Goal: Information Seeking & Learning: Find specific page/section

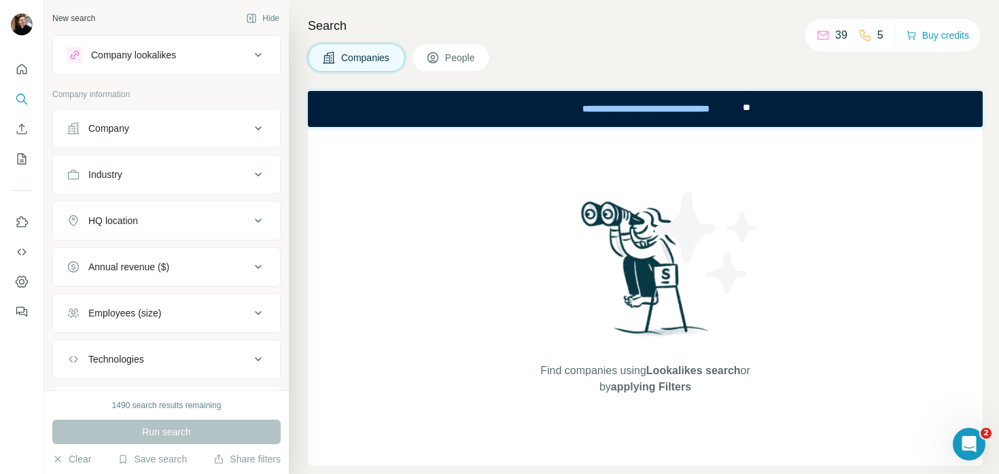
click at [449, 52] on span "People" at bounding box center [460, 58] width 31 height 14
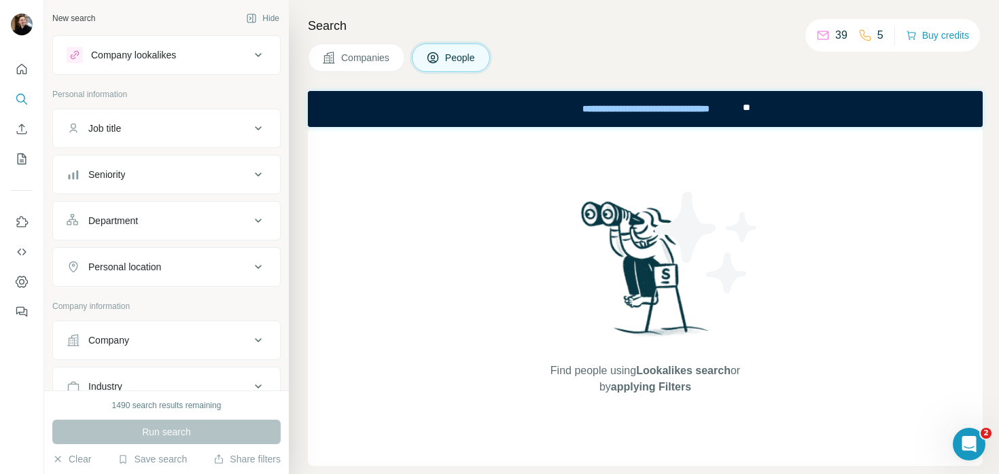
click at [351, 48] on button "Companies" at bounding box center [356, 58] width 97 height 29
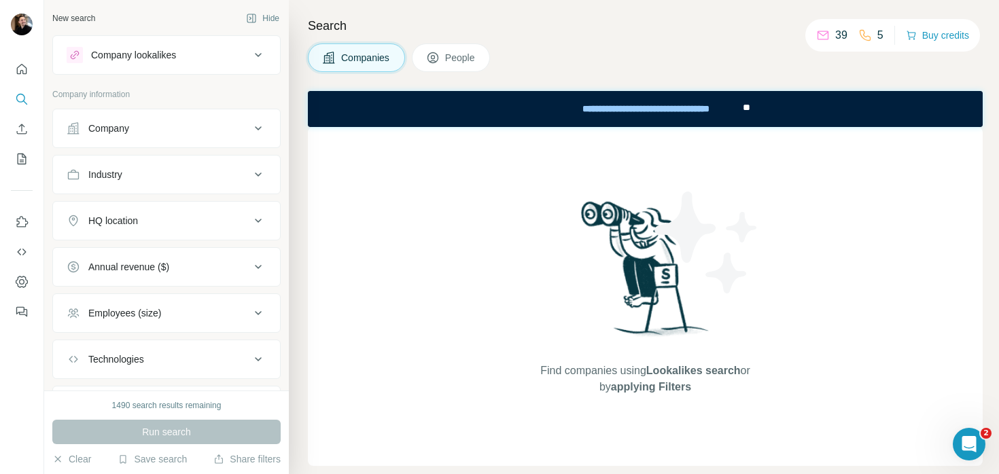
click at [432, 75] on div "Search Companies People Find companies using Lookalikes search or by applying F…" at bounding box center [644, 237] width 710 height 474
click at [448, 54] on span "People" at bounding box center [460, 58] width 31 height 14
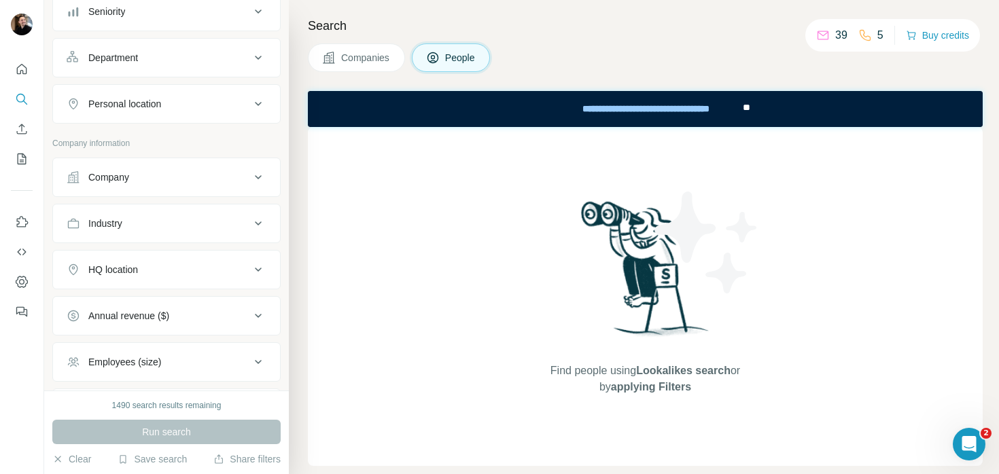
scroll to position [383, 0]
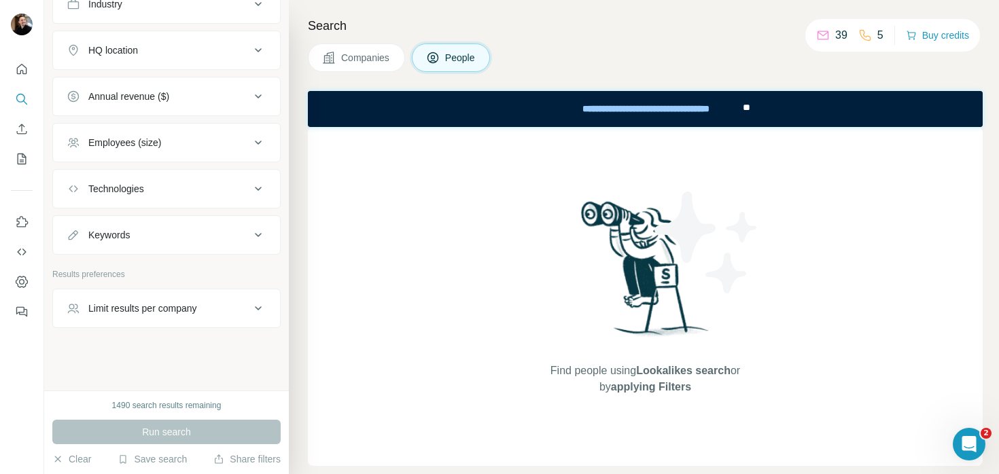
click at [210, 230] on div "Keywords" at bounding box center [159, 235] width 184 height 14
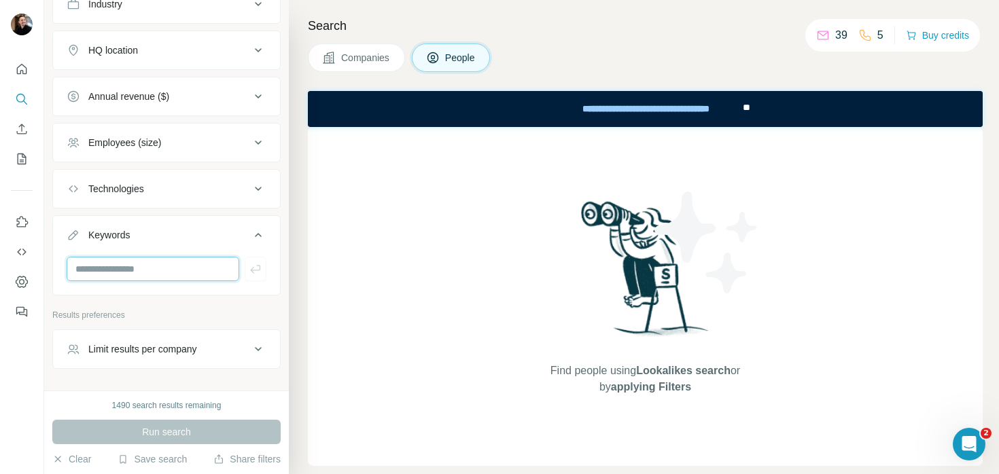
click at [147, 268] on input "text" at bounding box center [153, 269] width 173 height 24
type input "****"
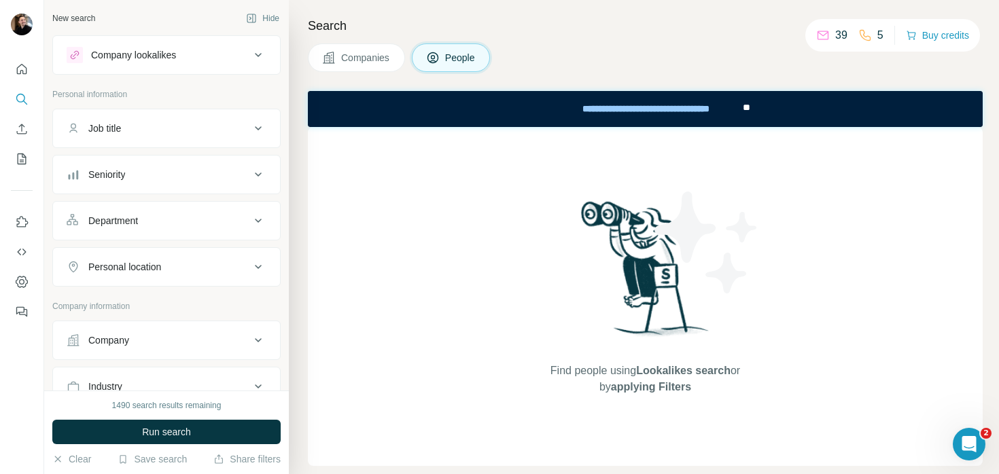
click at [215, 128] on div "Job title" at bounding box center [159, 129] width 184 height 14
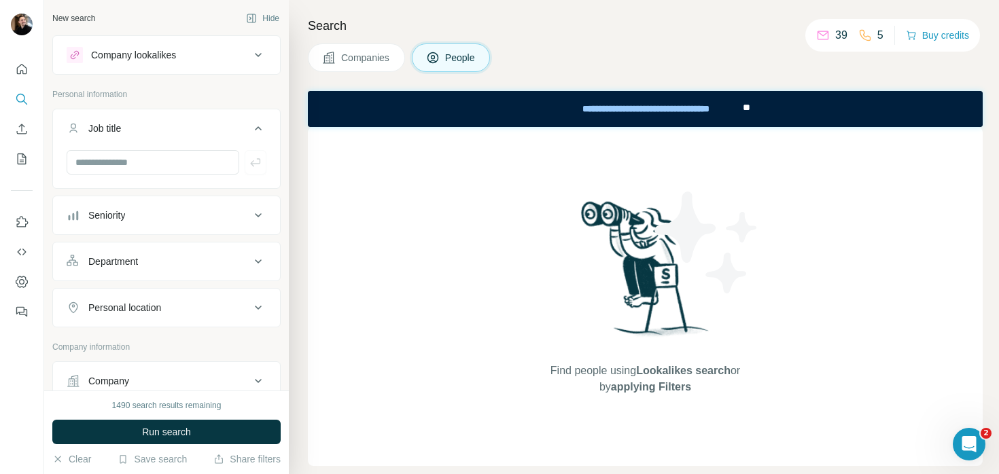
scroll to position [512, 0]
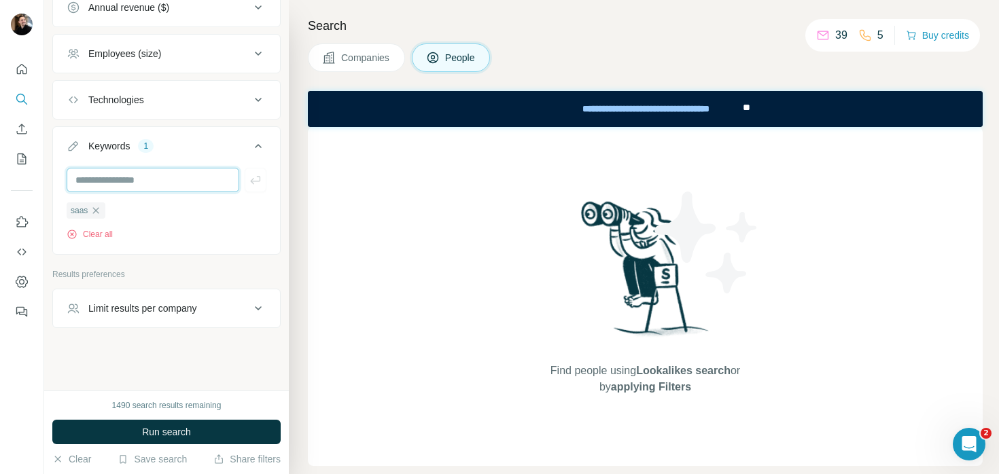
click at [182, 179] on input "text" at bounding box center [153, 180] width 173 height 24
type input "*********"
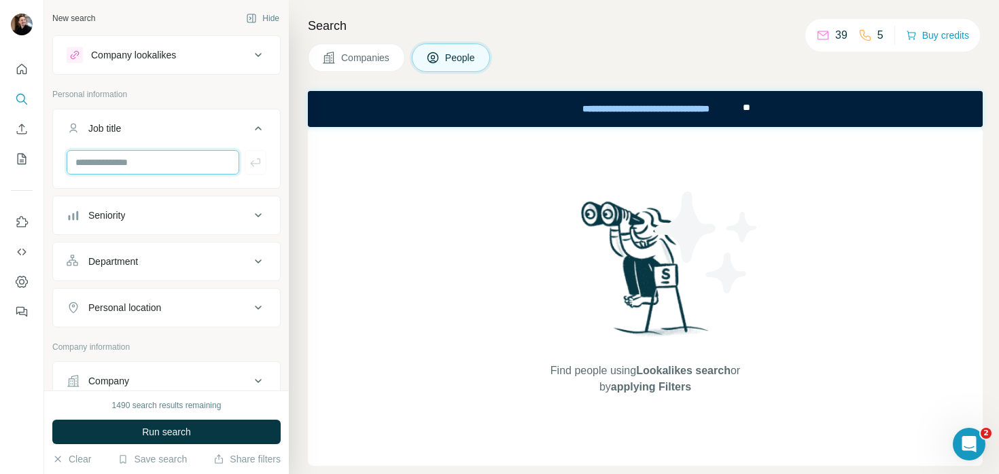
click at [153, 155] on input "text" at bounding box center [153, 162] width 173 height 24
click at [139, 165] on input "***" at bounding box center [153, 162] width 173 height 24
type input "***"
click at [139, 164] on input "text" at bounding box center [153, 162] width 173 height 24
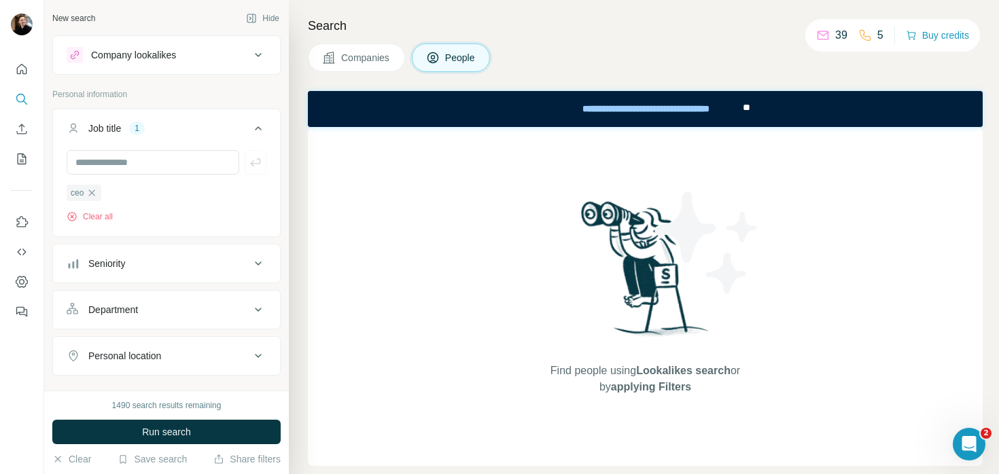
drag, startPoint x: 162, startPoint y: 355, endPoint x: 209, endPoint y: 355, distance: 46.9
click at [161, 355] on div "Personal location" at bounding box center [124, 356] width 73 height 14
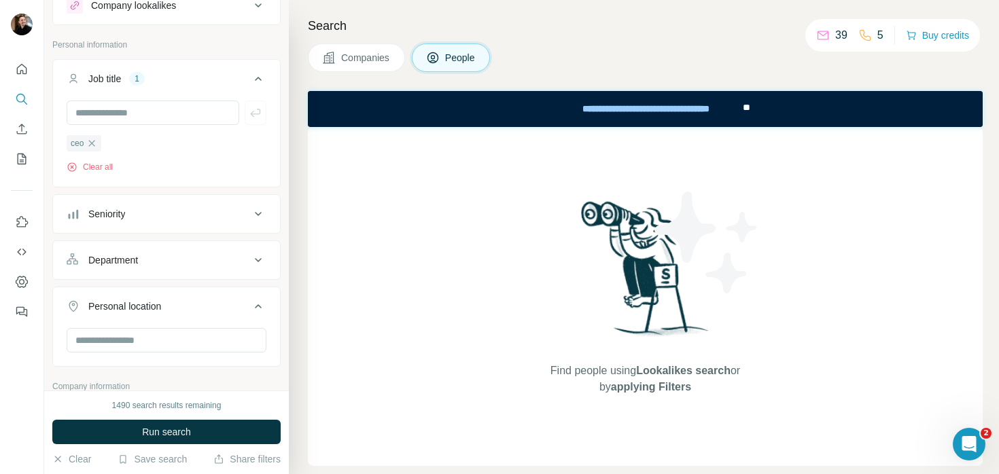
scroll to position [122, 0]
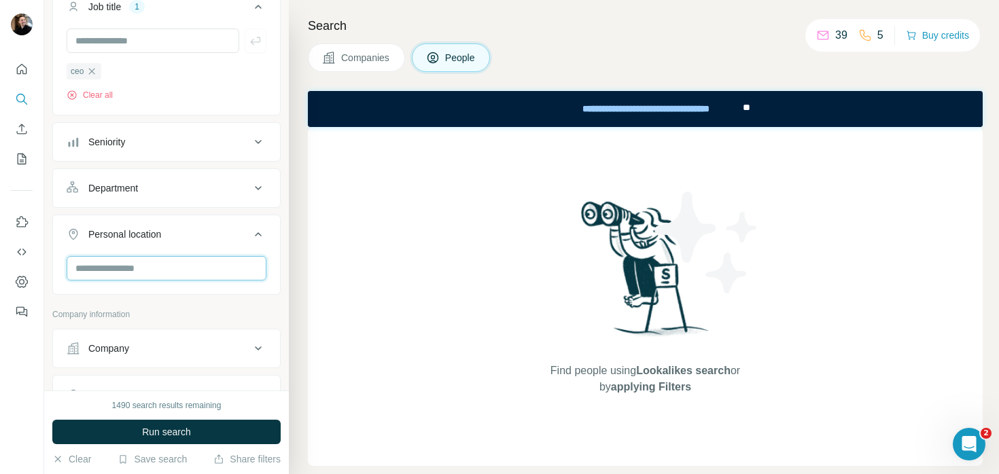
click at [150, 273] on input "text" at bounding box center [167, 268] width 200 height 24
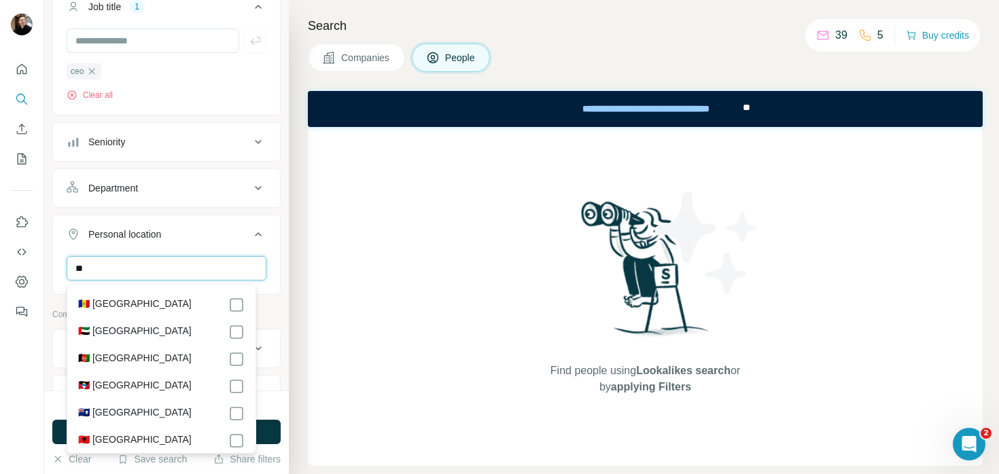
type input "*"
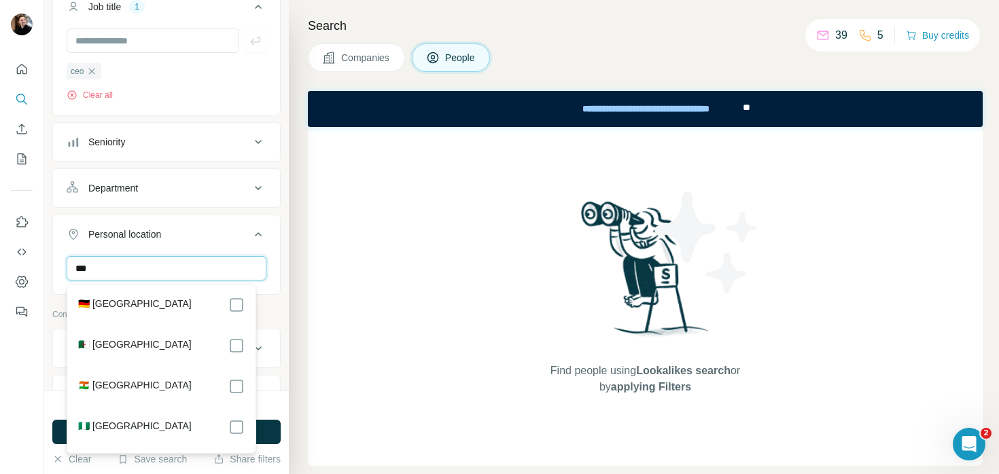
type input "***"
click at [229, 296] on div "🇩🇪 [GEOGRAPHIC_DATA] 🇩🇿 [GEOGRAPHIC_DATA] 🇳🇪 [GEOGRAPHIC_DATA] 🇳🇬 [GEOGRAPHIC_D…" at bounding box center [161, 373] width 183 height 171
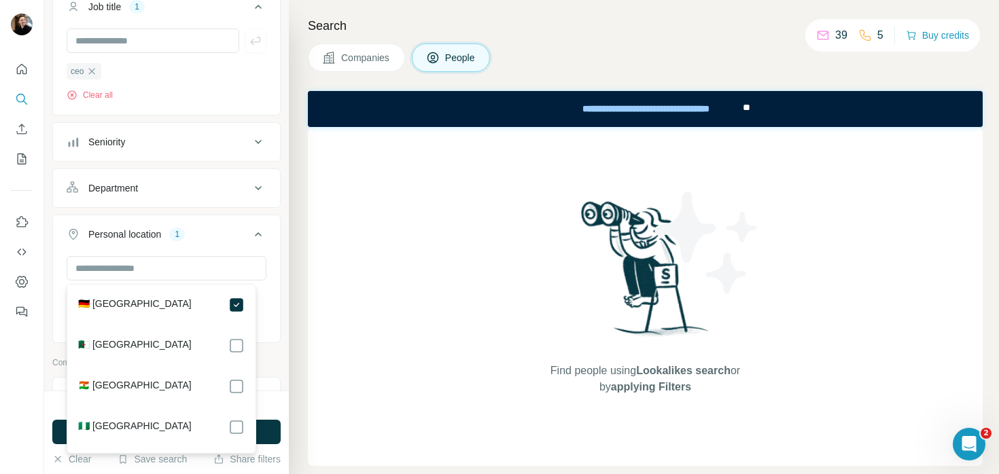
click at [299, 371] on div "Search Companies People Find people using Lookalikes search or by applying Filt…" at bounding box center [644, 237] width 710 height 474
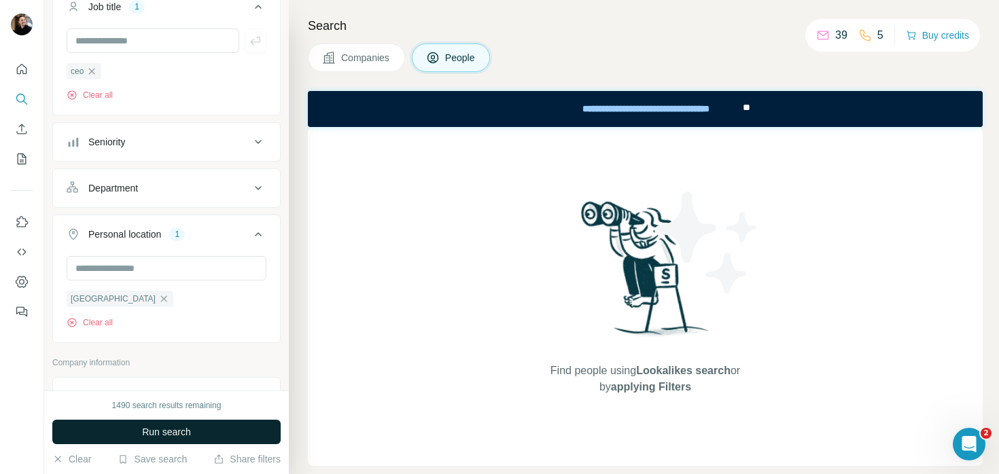
click at [220, 433] on button "Run search" at bounding box center [166, 432] width 228 height 24
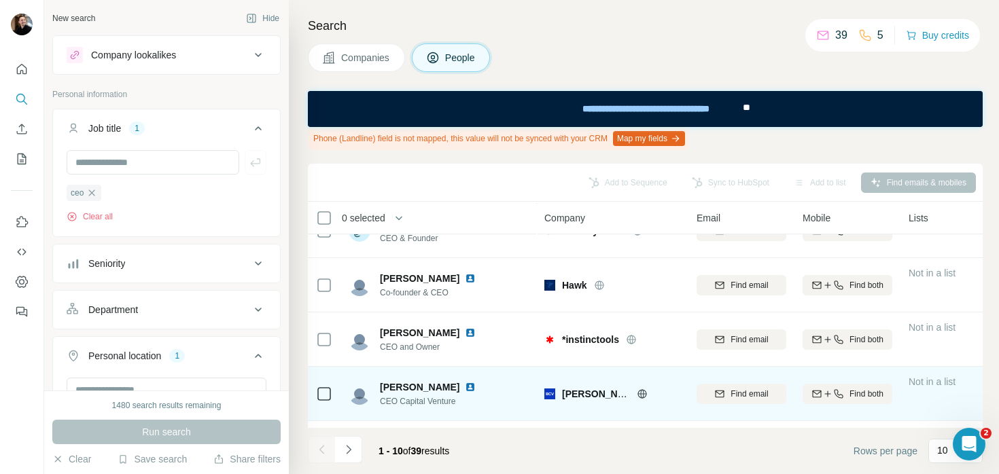
scroll to position [358, 0]
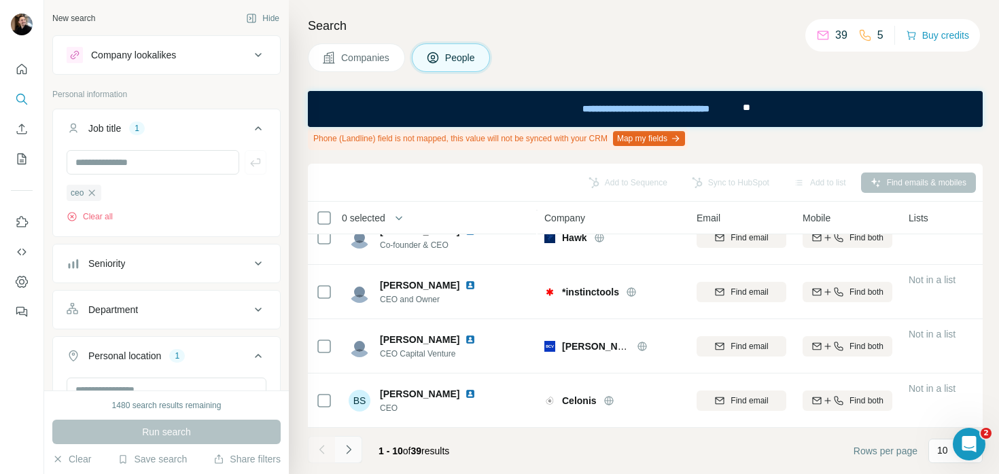
click at [353, 449] on icon "Navigate to next page" at bounding box center [349, 450] width 14 height 14
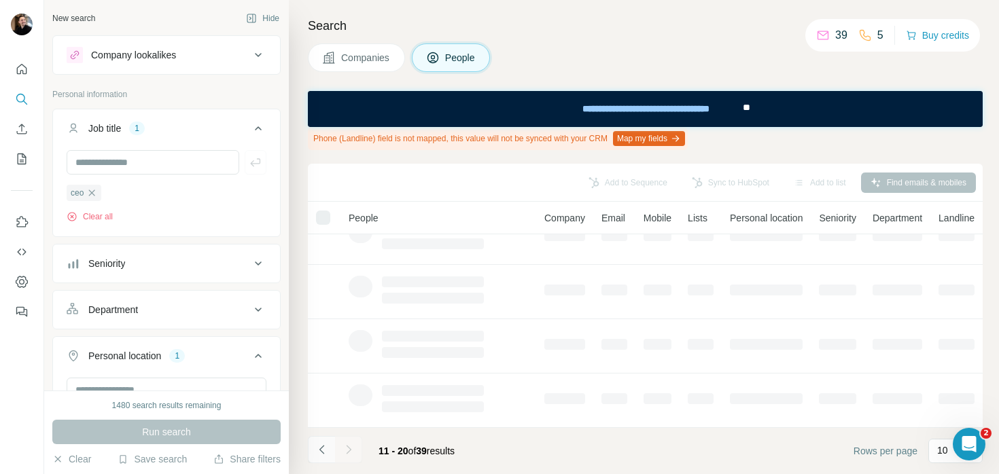
click at [324, 445] on icon "Navigate to previous page" at bounding box center [322, 450] width 14 height 14
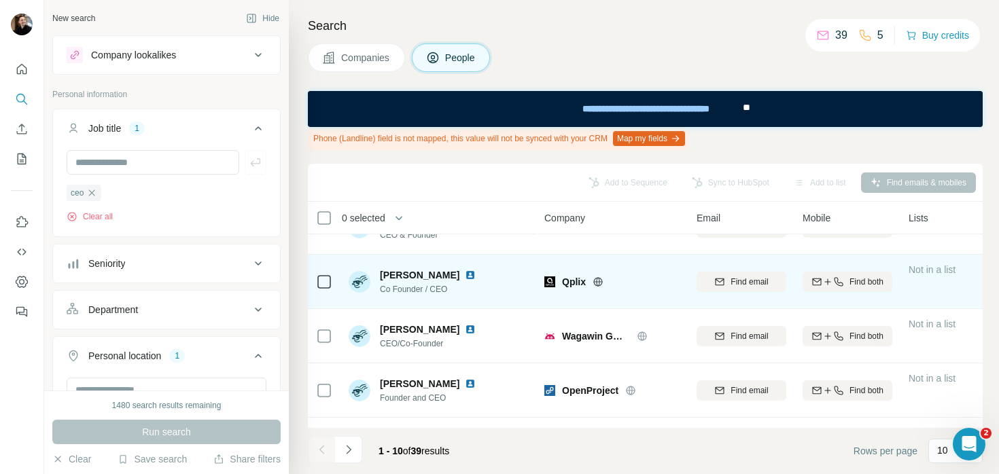
scroll to position [0, 0]
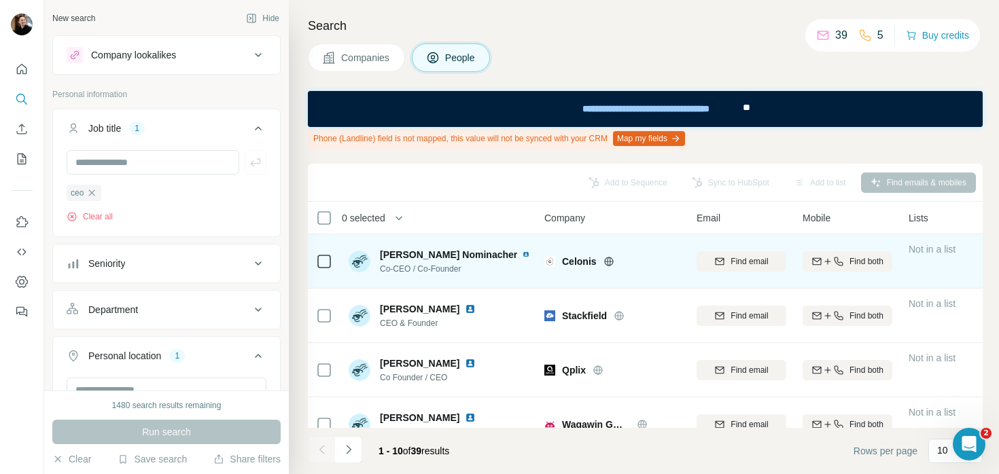
click at [362, 261] on img at bounding box center [360, 262] width 22 height 22
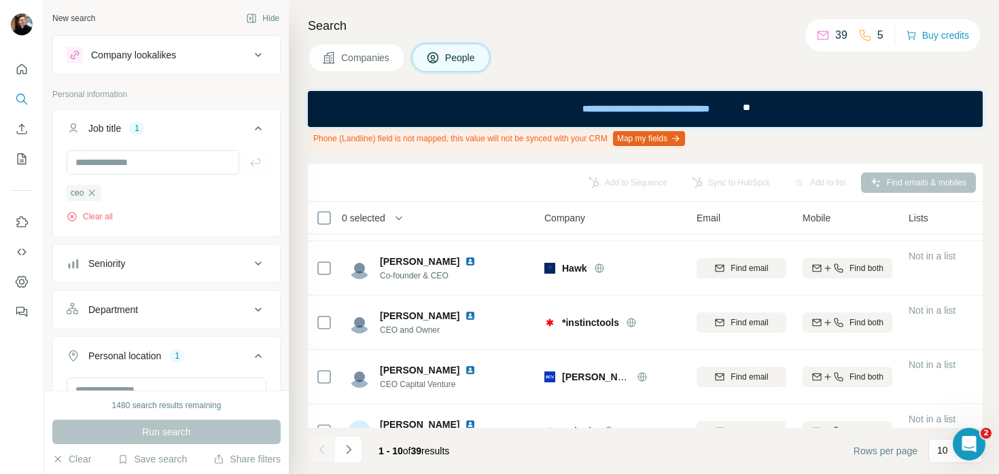
scroll to position [358, 0]
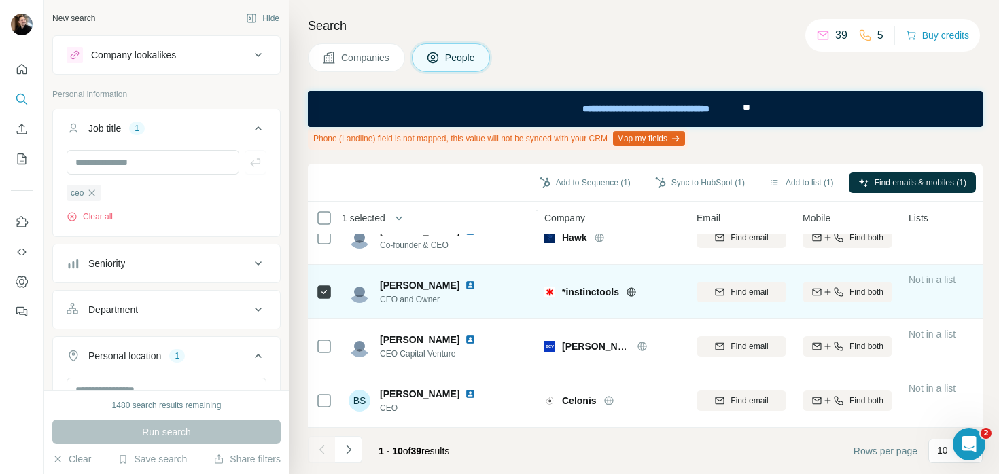
click at [465, 280] on img at bounding box center [470, 285] width 11 height 11
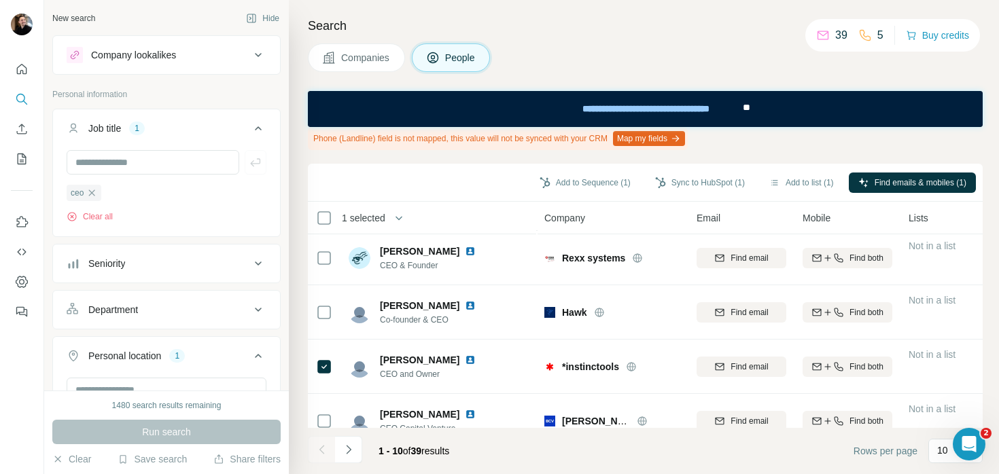
scroll to position [120, 0]
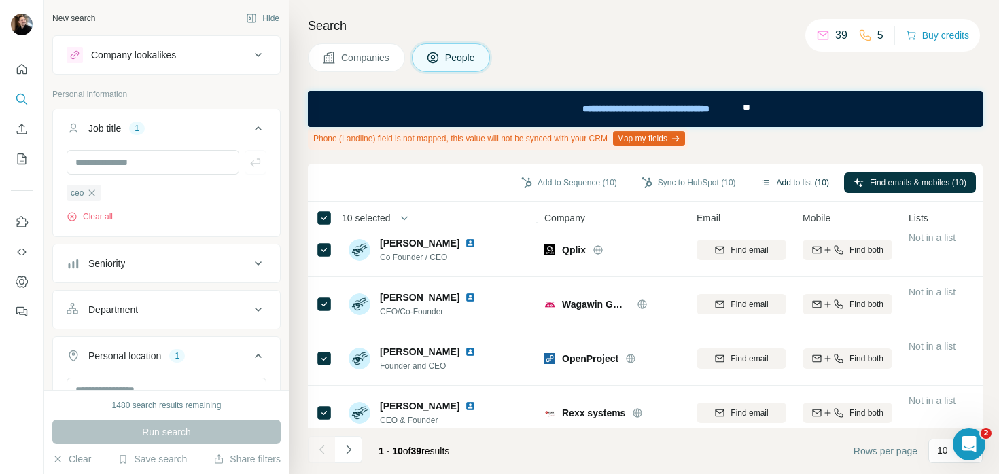
click at [801, 181] on button "Add to list (10)" at bounding box center [795, 183] width 88 height 20
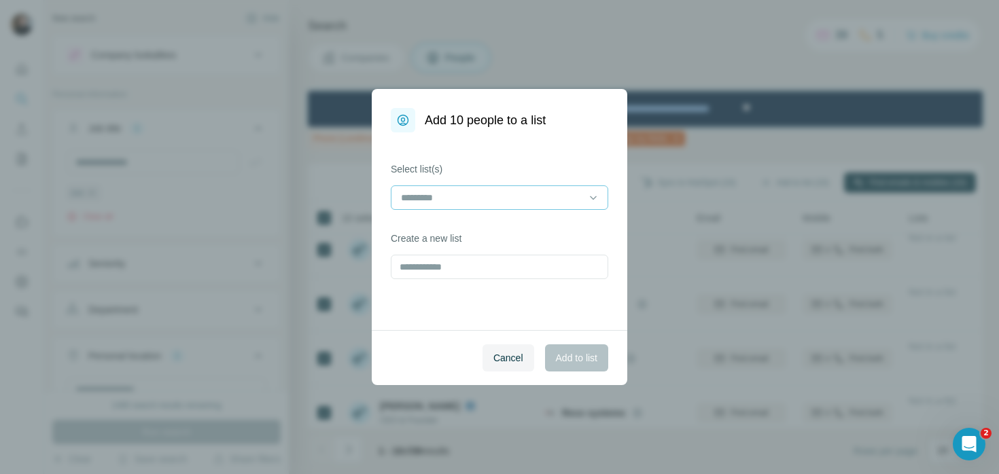
click at [459, 205] on div at bounding box center [492, 197] width 184 height 23
drag, startPoint x: 530, startPoint y: 290, endPoint x: 521, endPoint y: 285, distance: 9.7
click at [530, 290] on div "Select list(s) Create a new list" at bounding box center [500, 232] width 256 height 198
click at [448, 194] on input at bounding box center [492, 197] width 184 height 15
drag, startPoint x: 502, startPoint y: 309, endPoint x: 468, endPoint y: 362, distance: 63.0
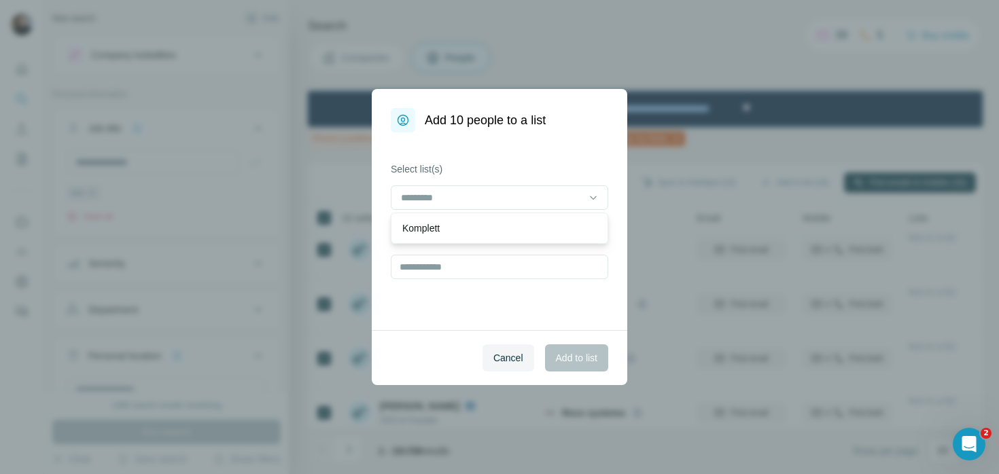
click at [500, 310] on div "Select list(s) Create a new list" at bounding box center [500, 232] width 256 height 198
click at [496, 354] on span "Cancel" at bounding box center [508, 358] width 30 height 14
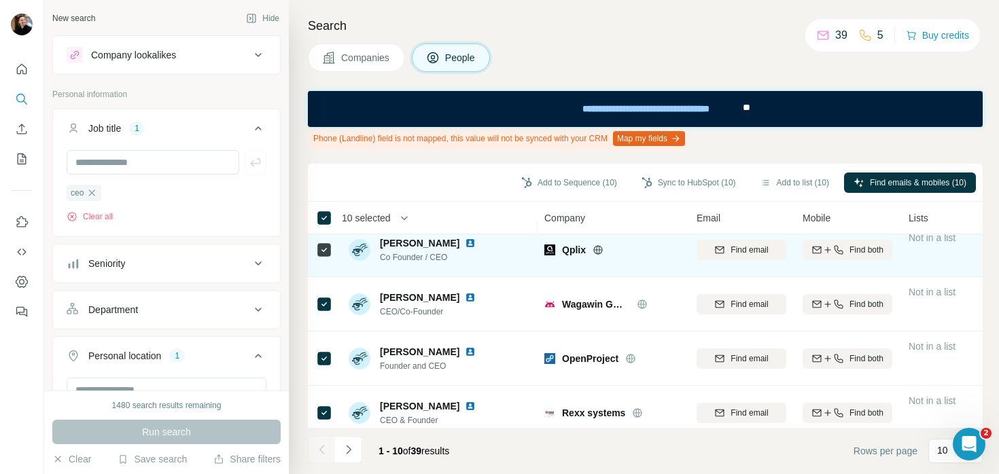
click at [465, 241] on img at bounding box center [470, 243] width 11 height 11
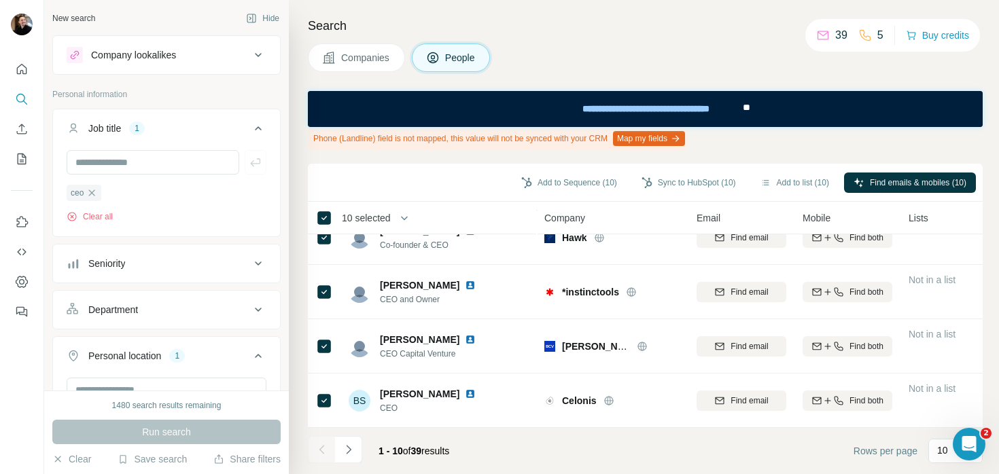
scroll to position [0, 0]
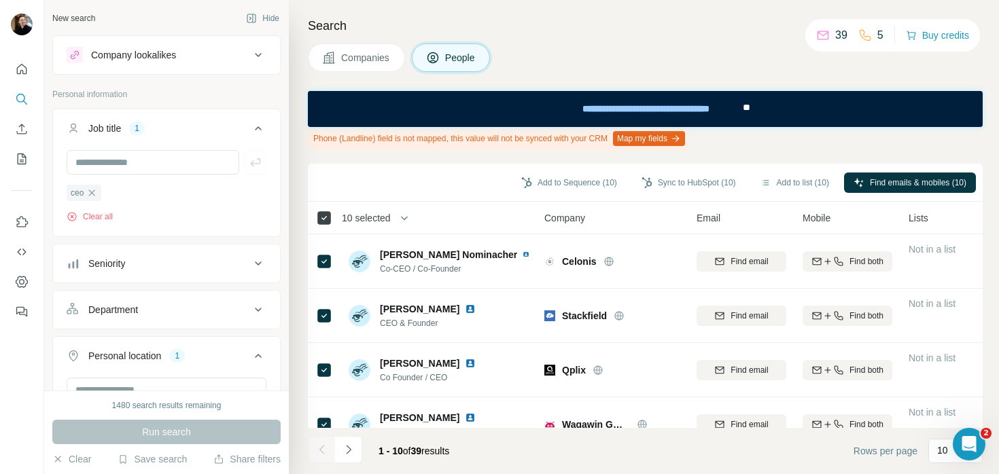
click at [331, 213] on icon at bounding box center [324, 218] width 16 height 16
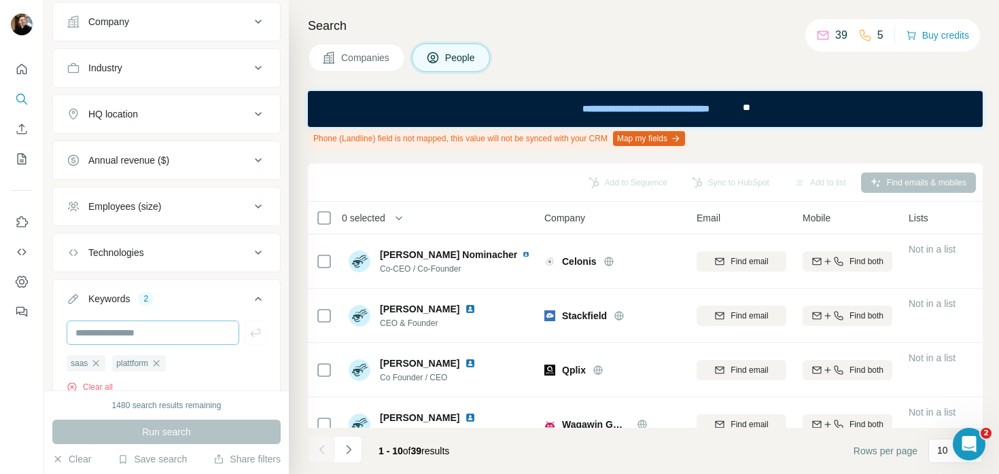
scroll to position [505, 0]
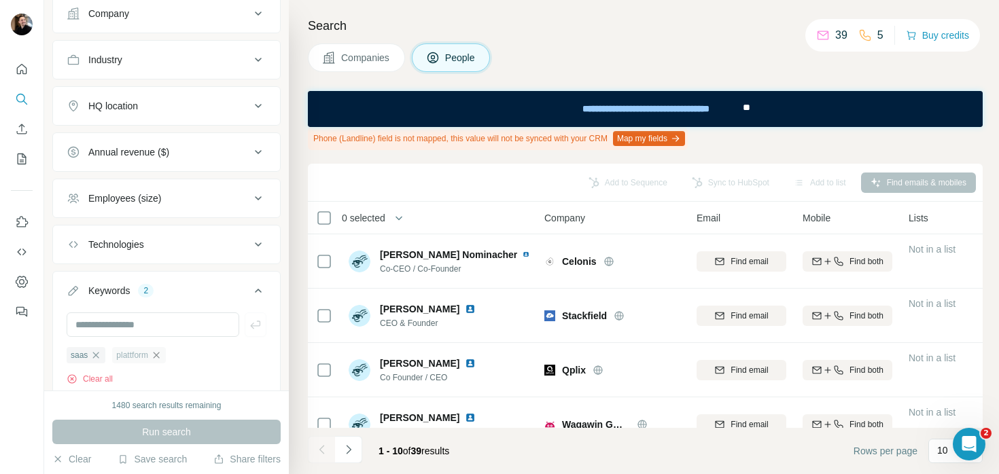
click at [160, 357] on icon "button" at bounding box center [156, 355] width 11 height 11
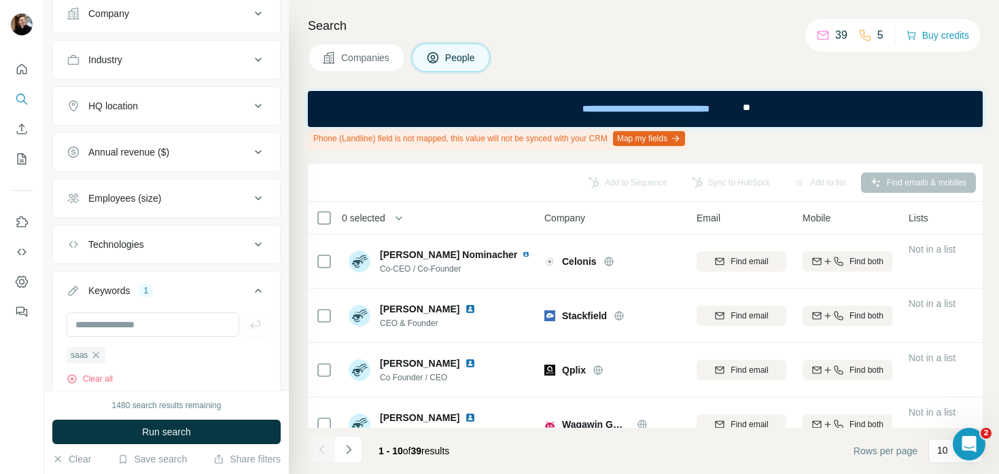
drag, startPoint x: 173, startPoint y: 432, endPoint x: 185, endPoint y: 406, distance: 28.6
click at [173, 432] on span "Run search" at bounding box center [166, 432] width 49 height 14
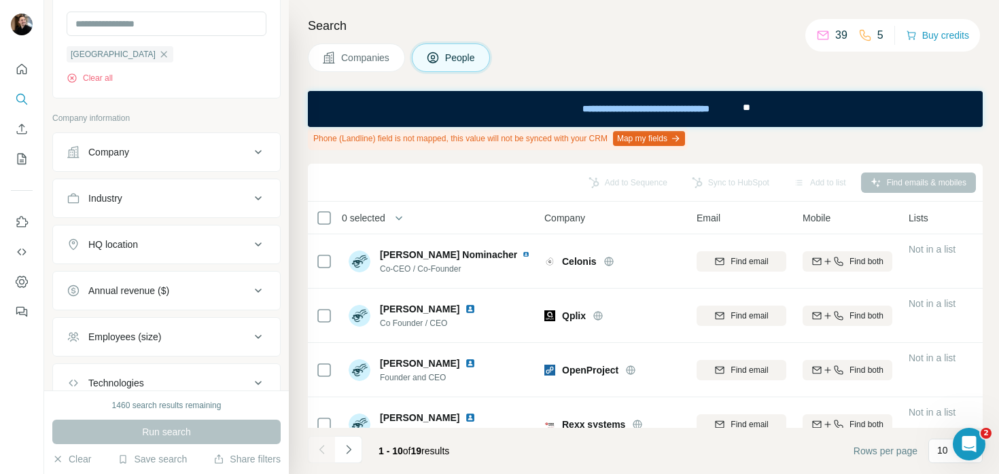
scroll to position [235, 0]
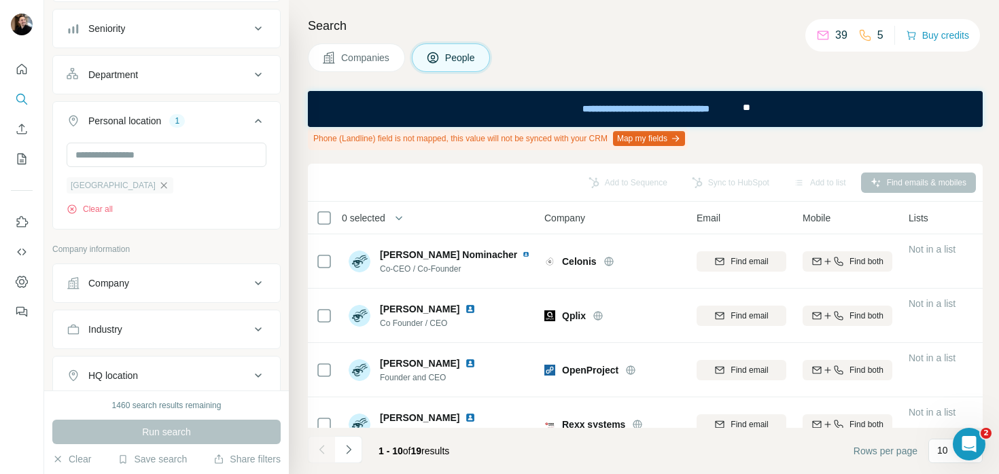
click at [158, 186] on icon "button" at bounding box center [163, 185] width 11 height 11
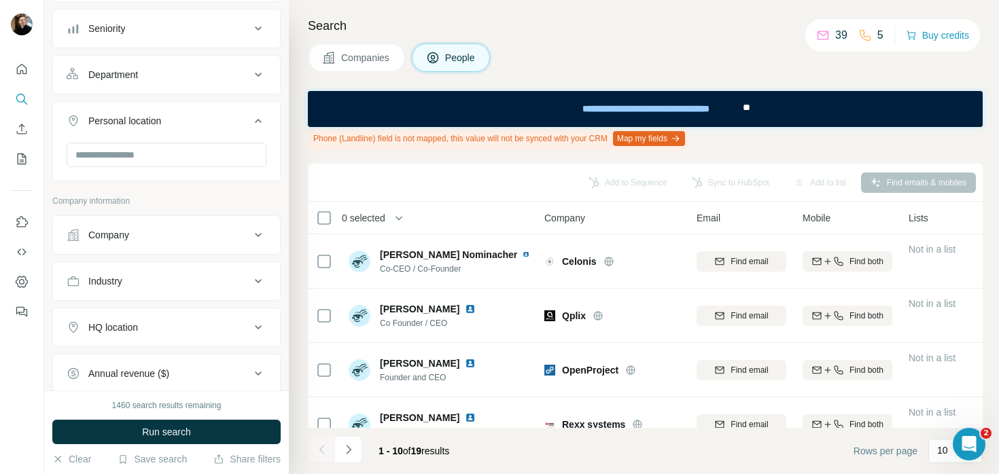
click at [138, 243] on button "Company" at bounding box center [166, 235] width 227 height 33
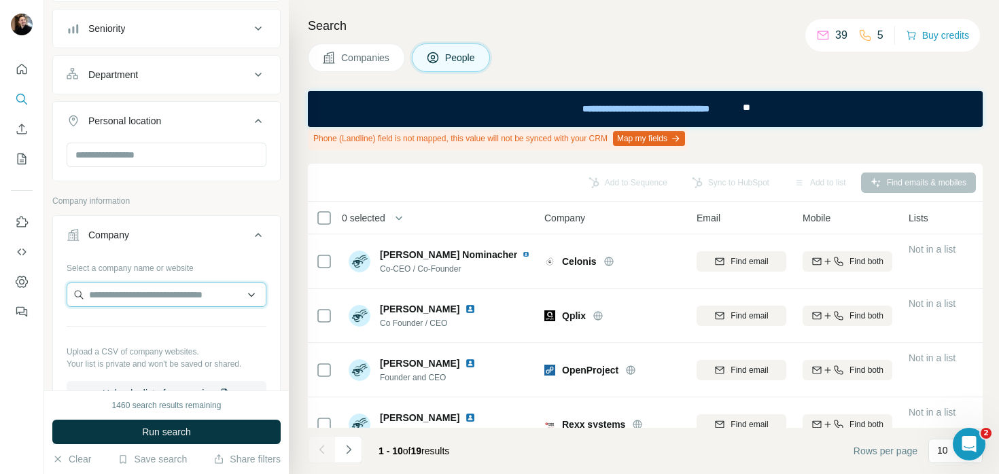
click at [143, 291] on input "text" at bounding box center [167, 295] width 200 height 24
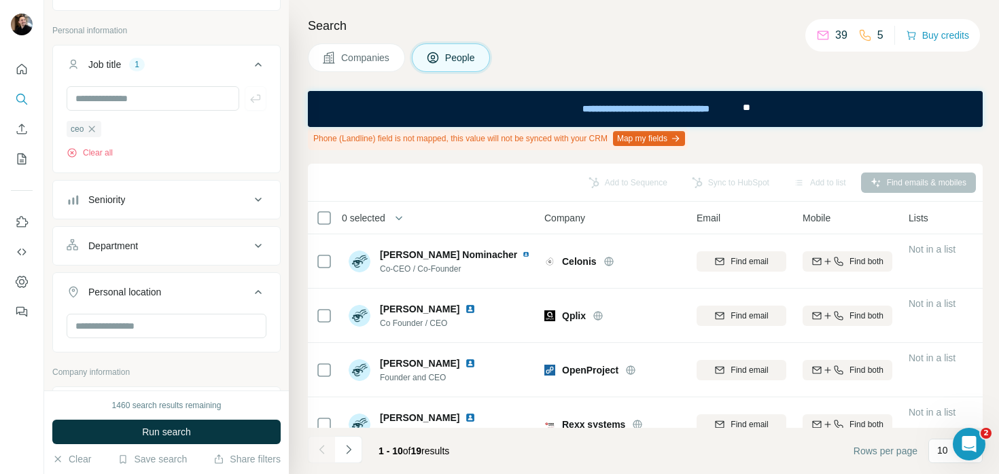
scroll to position [122, 0]
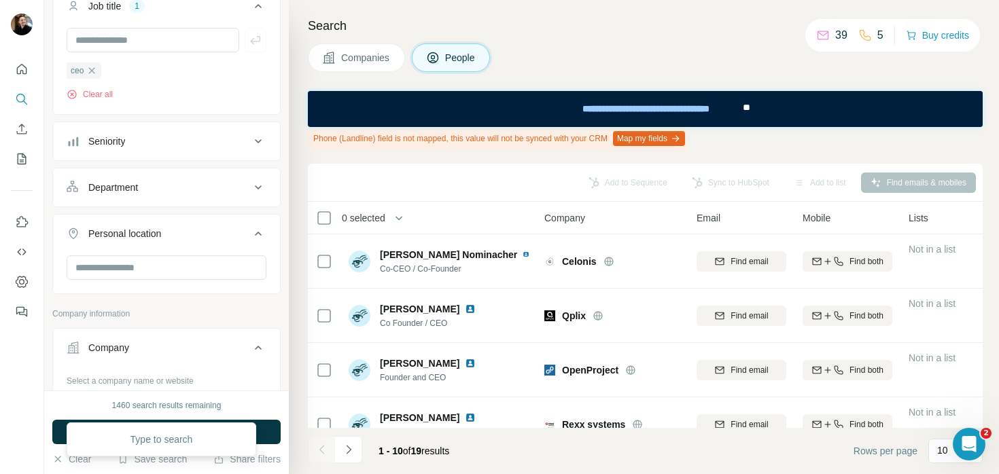
click at [157, 241] on button "Personal location" at bounding box center [166, 237] width 227 height 38
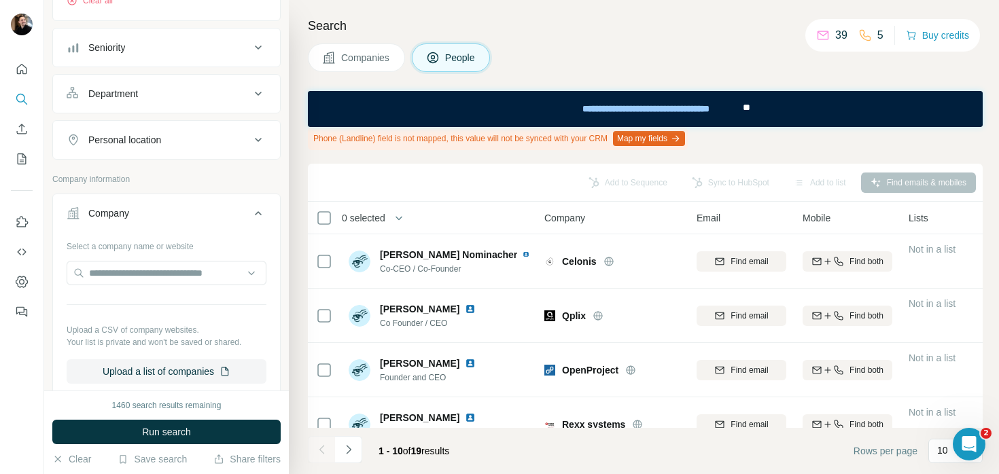
scroll to position [246, 0]
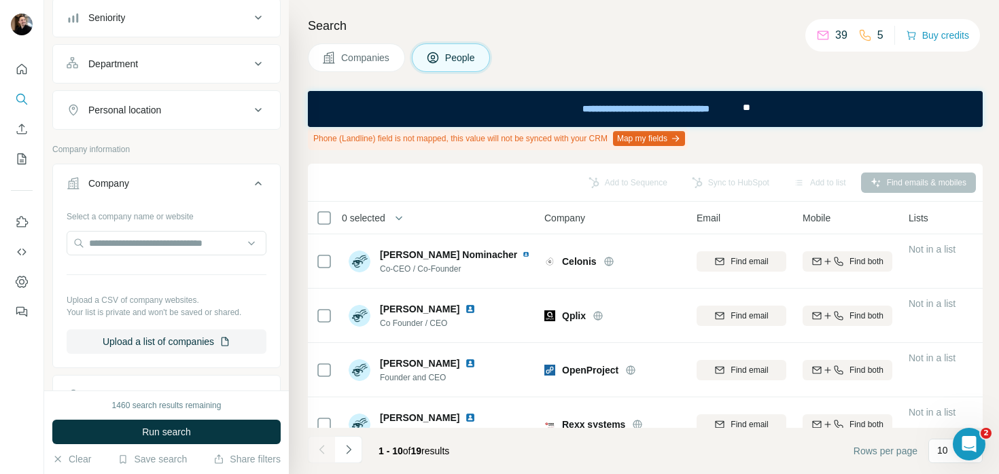
click at [170, 212] on div "Select a company name or website" at bounding box center [167, 214] width 200 height 18
click at [173, 194] on button "Company" at bounding box center [166, 186] width 227 height 38
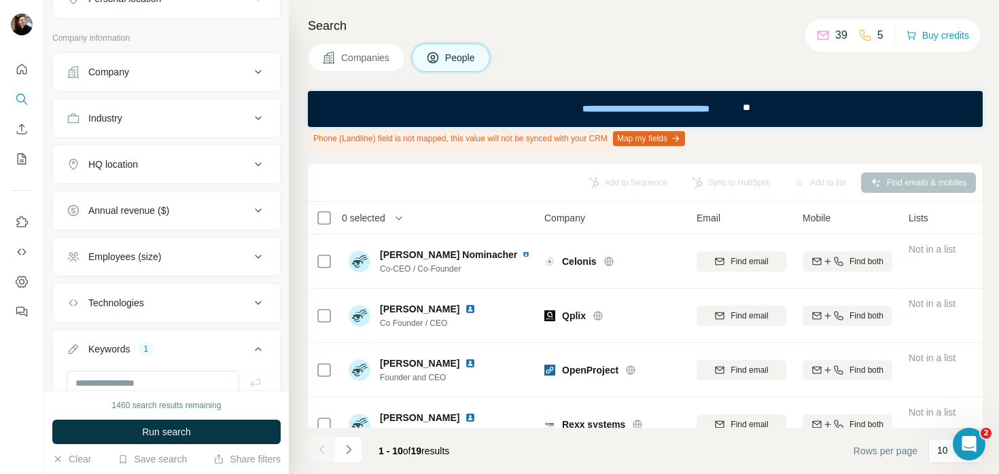
scroll to position [359, 0]
click at [188, 258] on div "Employees (size)" at bounding box center [159, 256] width 184 height 14
click at [73, 335] on icon at bounding box center [75, 336] width 16 height 16
click at [170, 436] on span "Run search" at bounding box center [166, 432] width 49 height 14
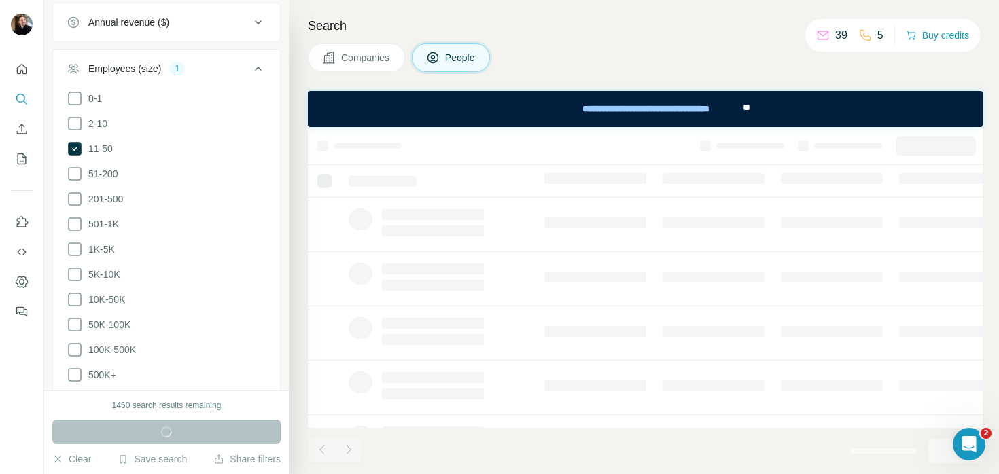
scroll to position [808, 0]
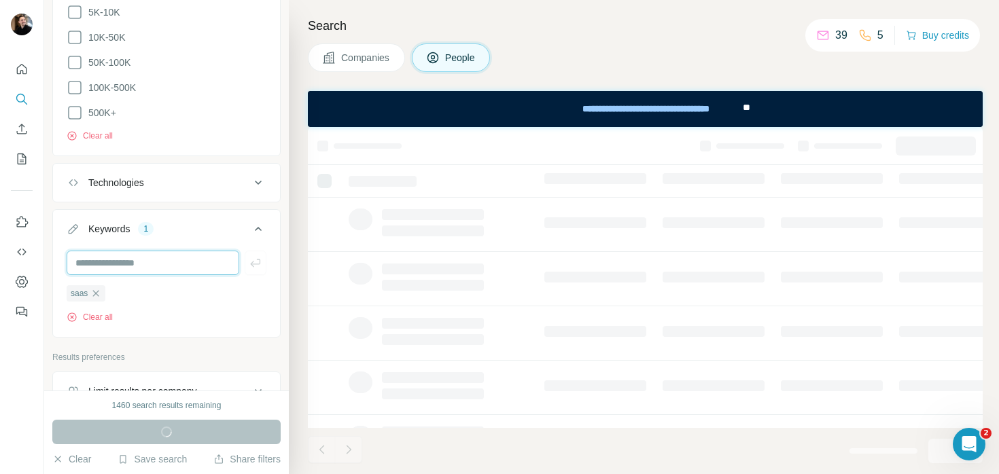
click at [119, 261] on input "text" at bounding box center [153, 263] width 173 height 24
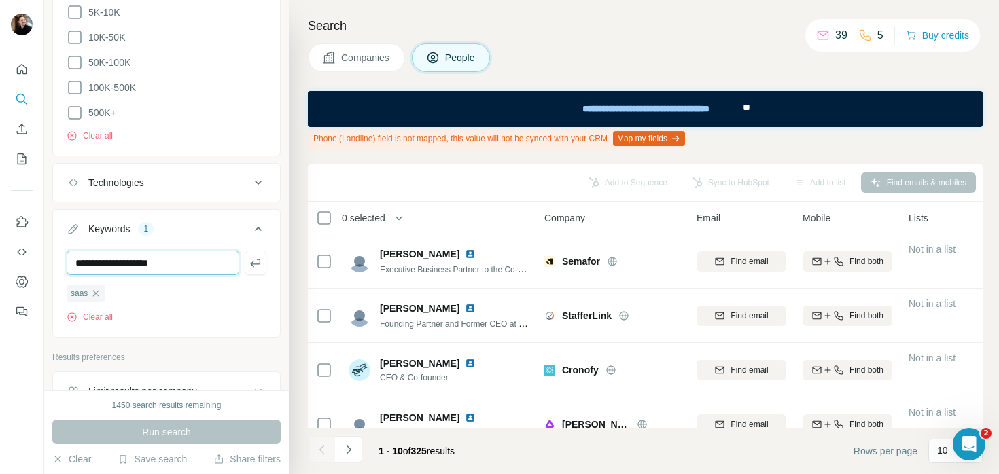
type input "**********"
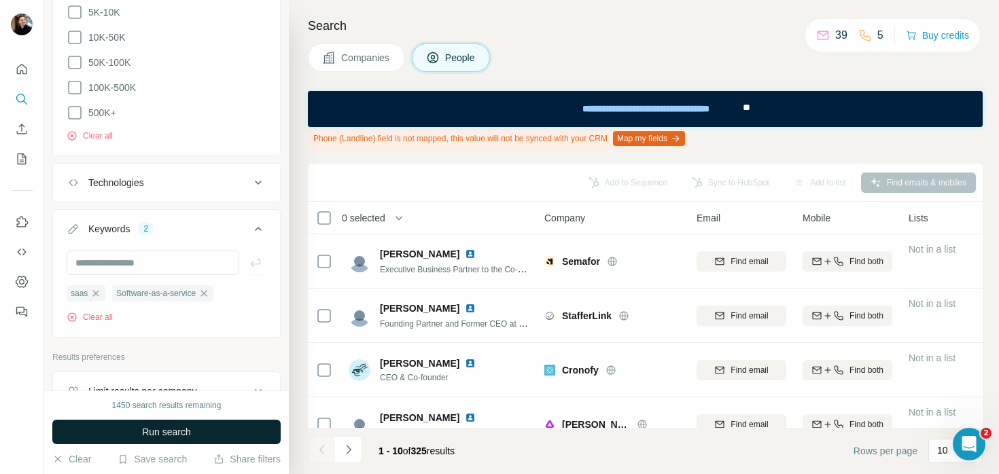
click at [102, 436] on button "Run search" at bounding box center [166, 432] width 228 height 24
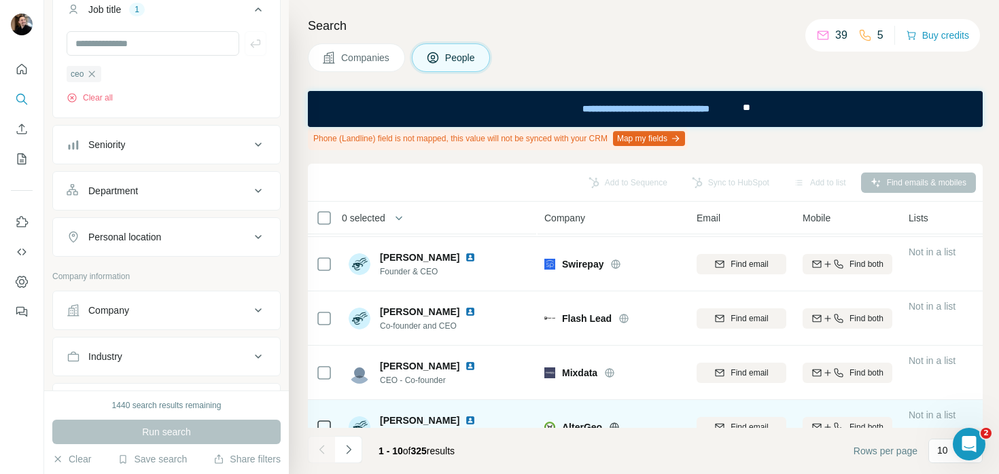
scroll to position [358, 0]
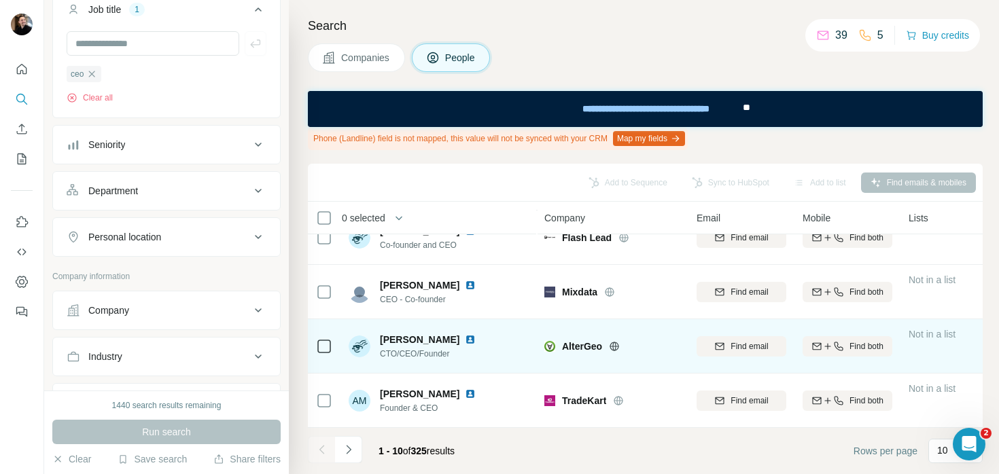
click at [473, 334] on img at bounding box center [470, 339] width 11 height 11
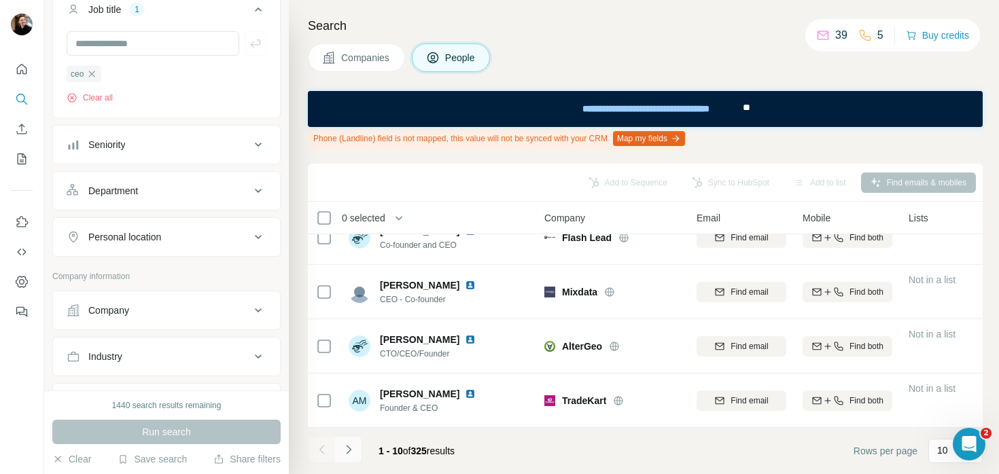
click at [355, 440] on button "Navigate to next page" at bounding box center [348, 449] width 27 height 27
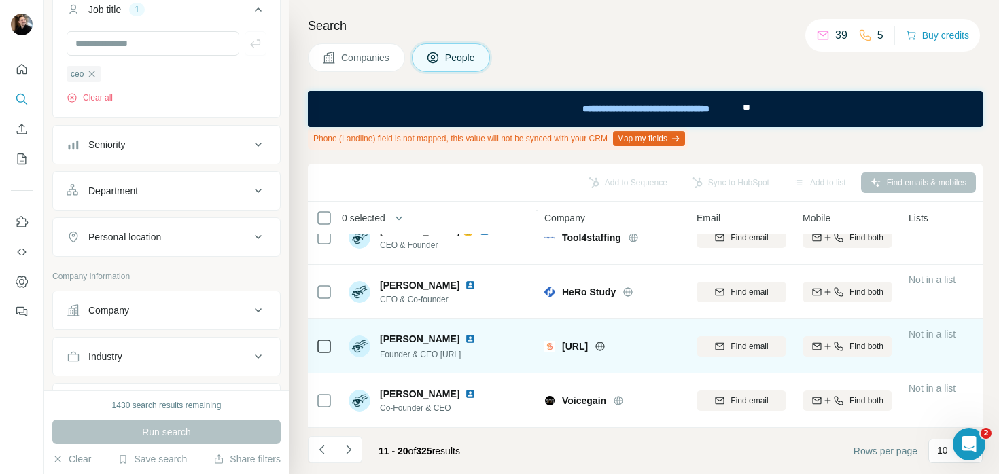
click at [465, 334] on img at bounding box center [470, 339] width 11 height 11
